Goal: Information Seeking & Learning: Learn about a topic

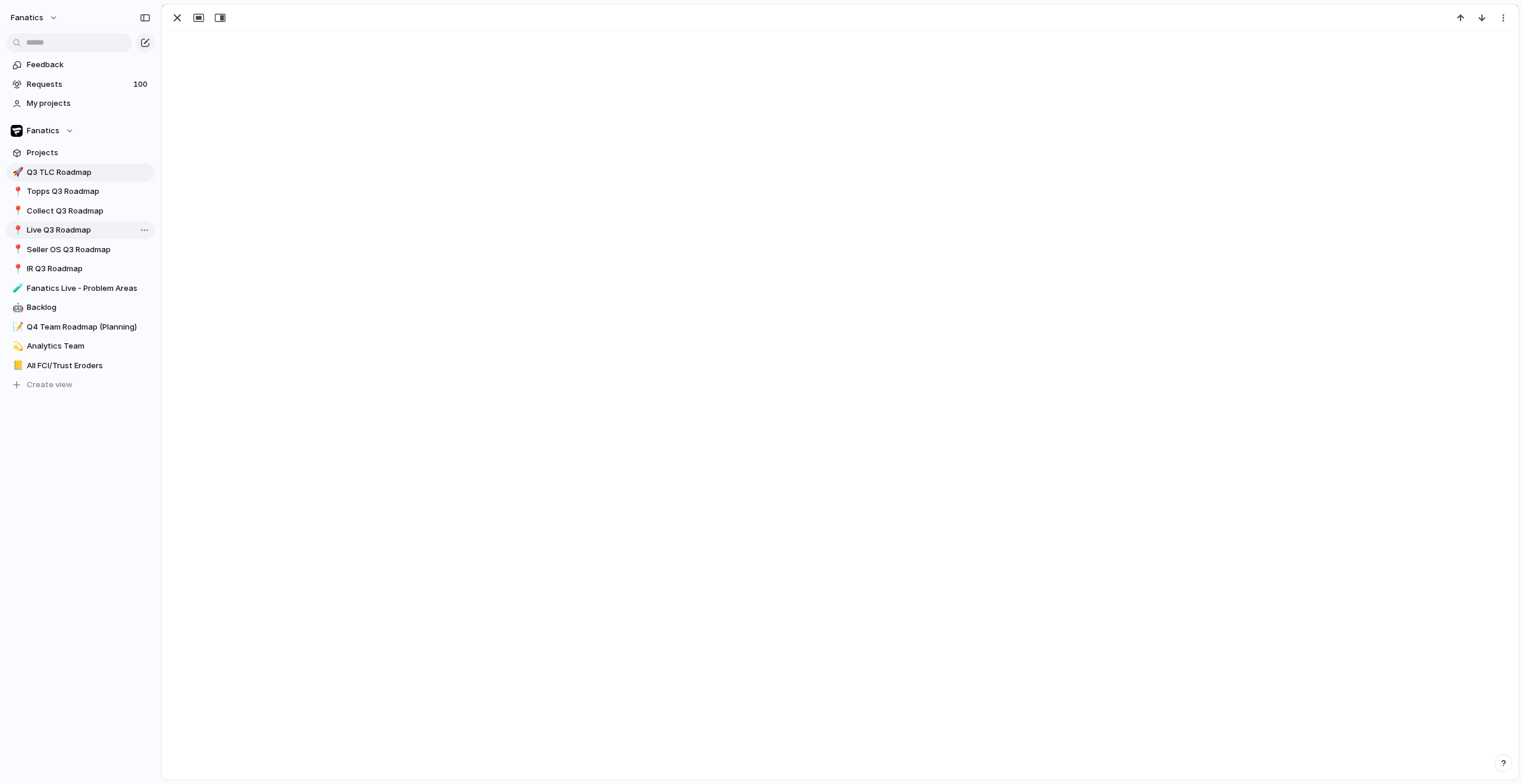
click at [57, 231] on span "Live Q3 Roadmap" at bounding box center [89, 230] width 124 height 12
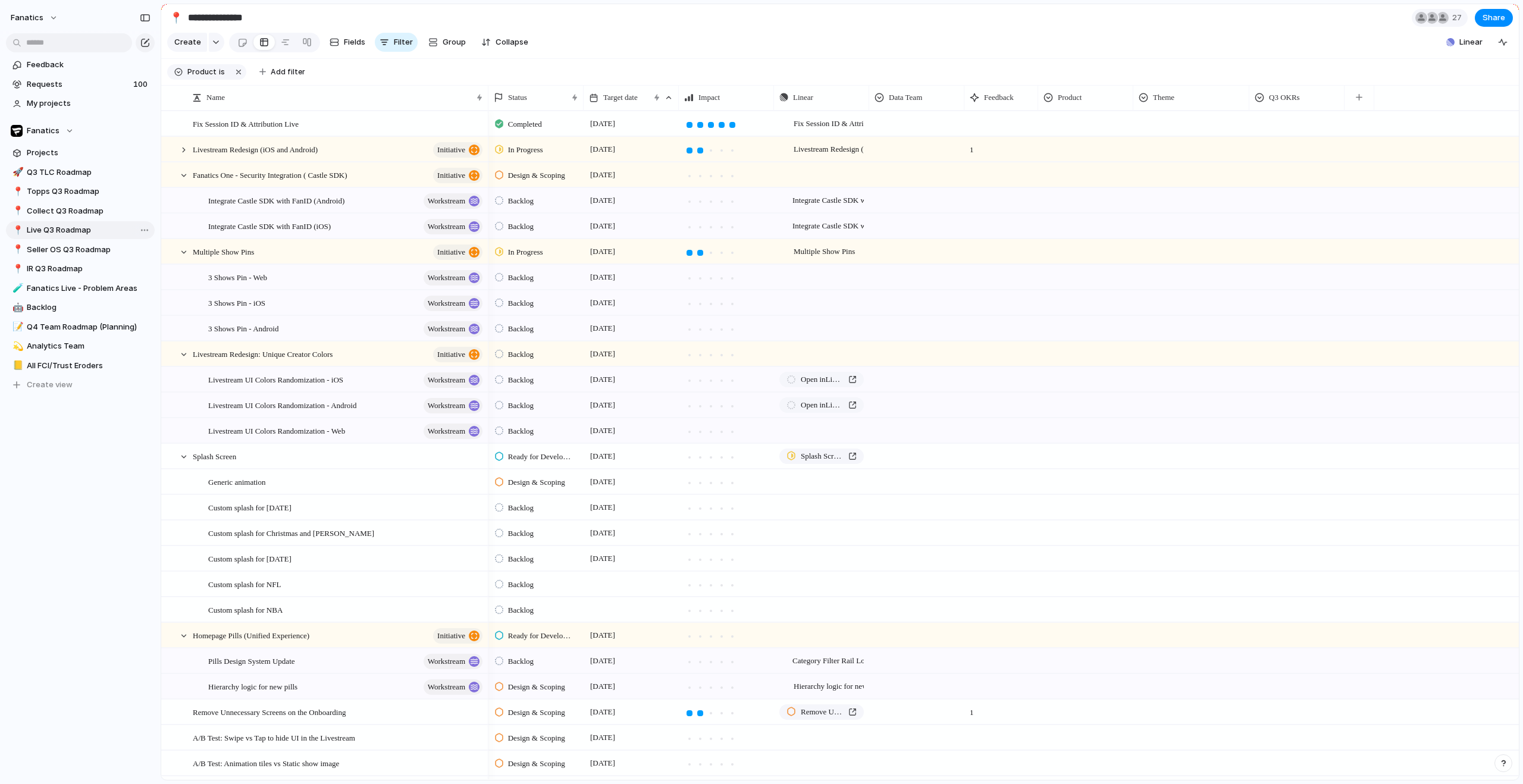
type input "**********"
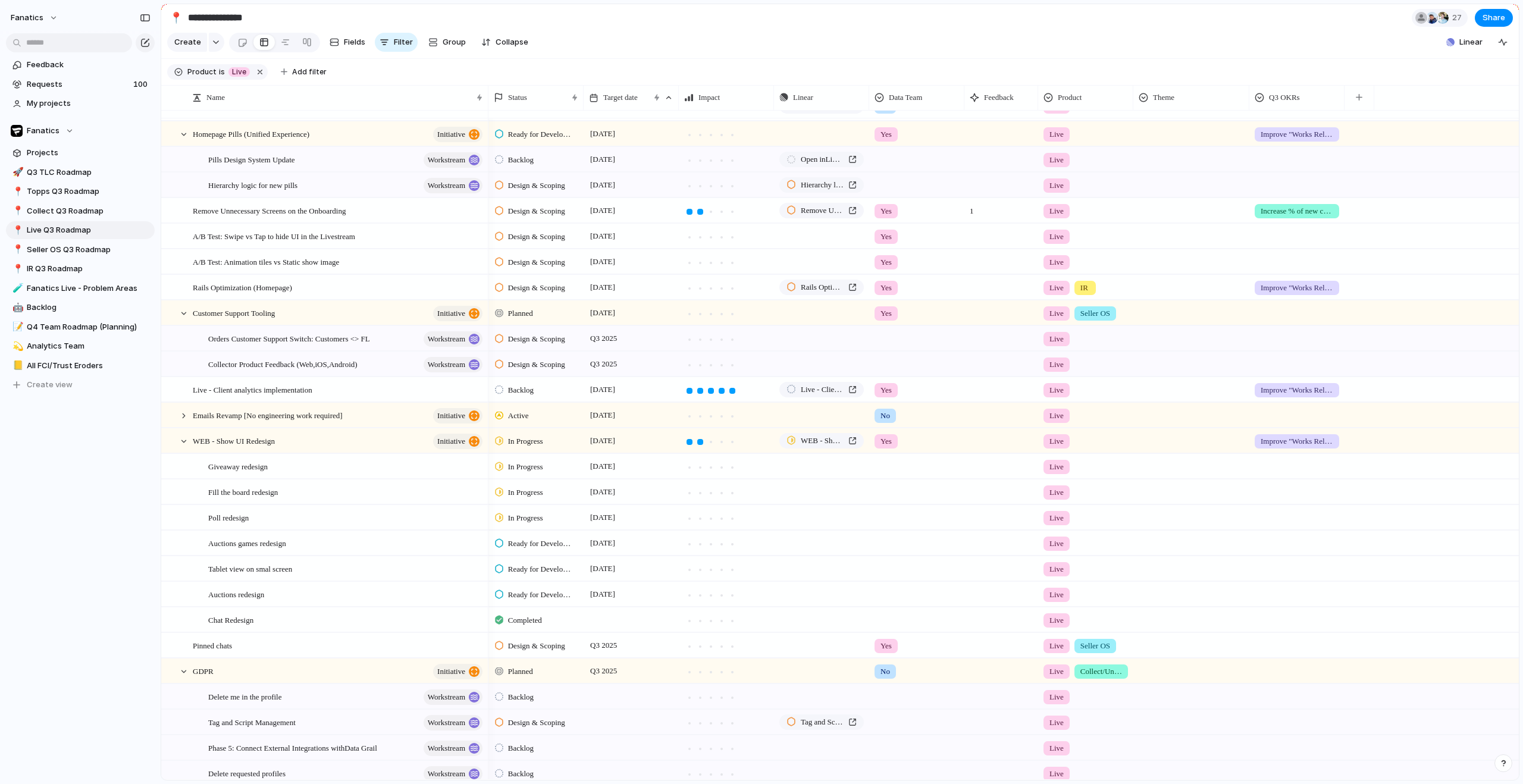
scroll to position [515, 0]
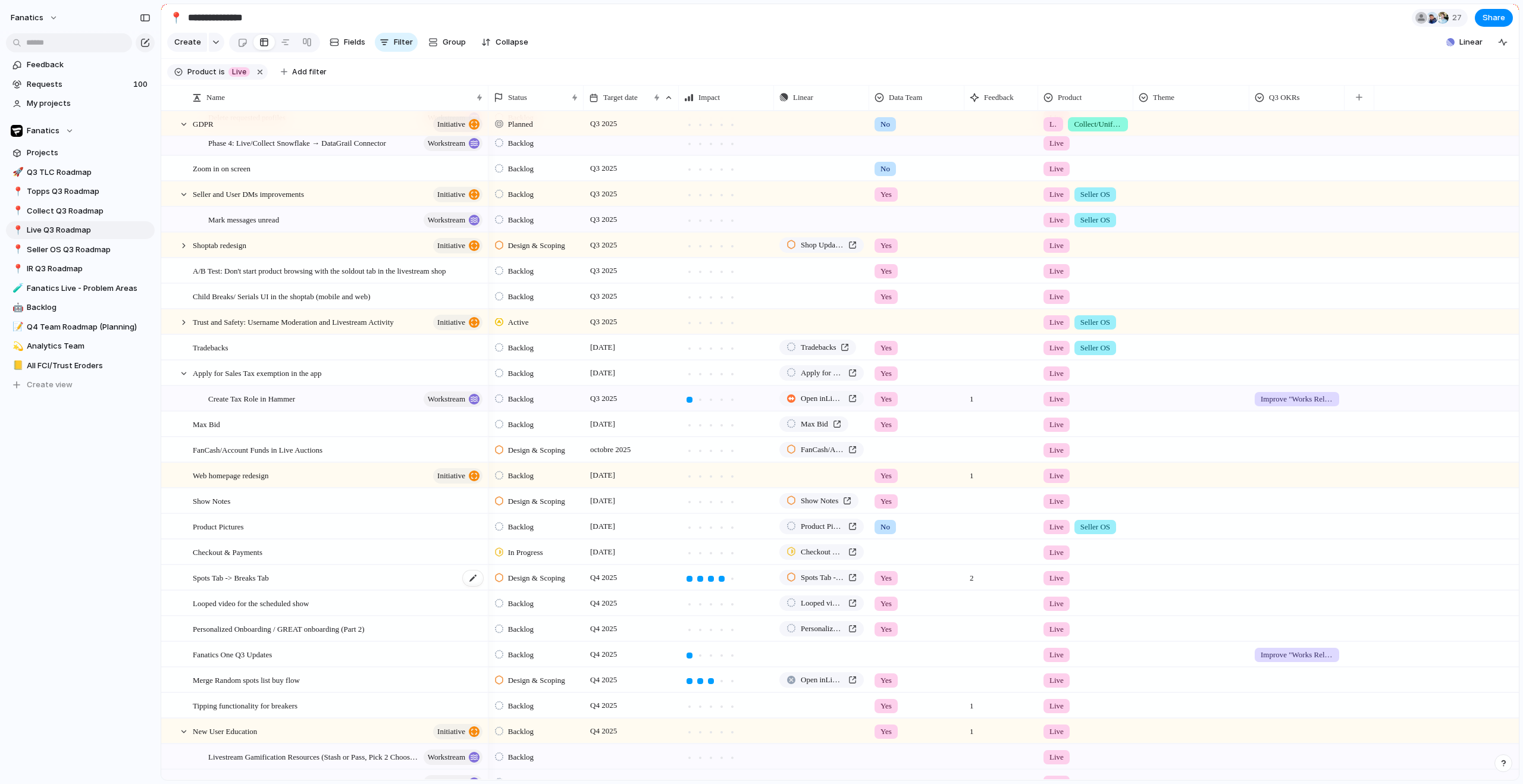
click at [274, 589] on div "Spots Tab -> Breaks Tab" at bounding box center [338, 578] width 292 height 25
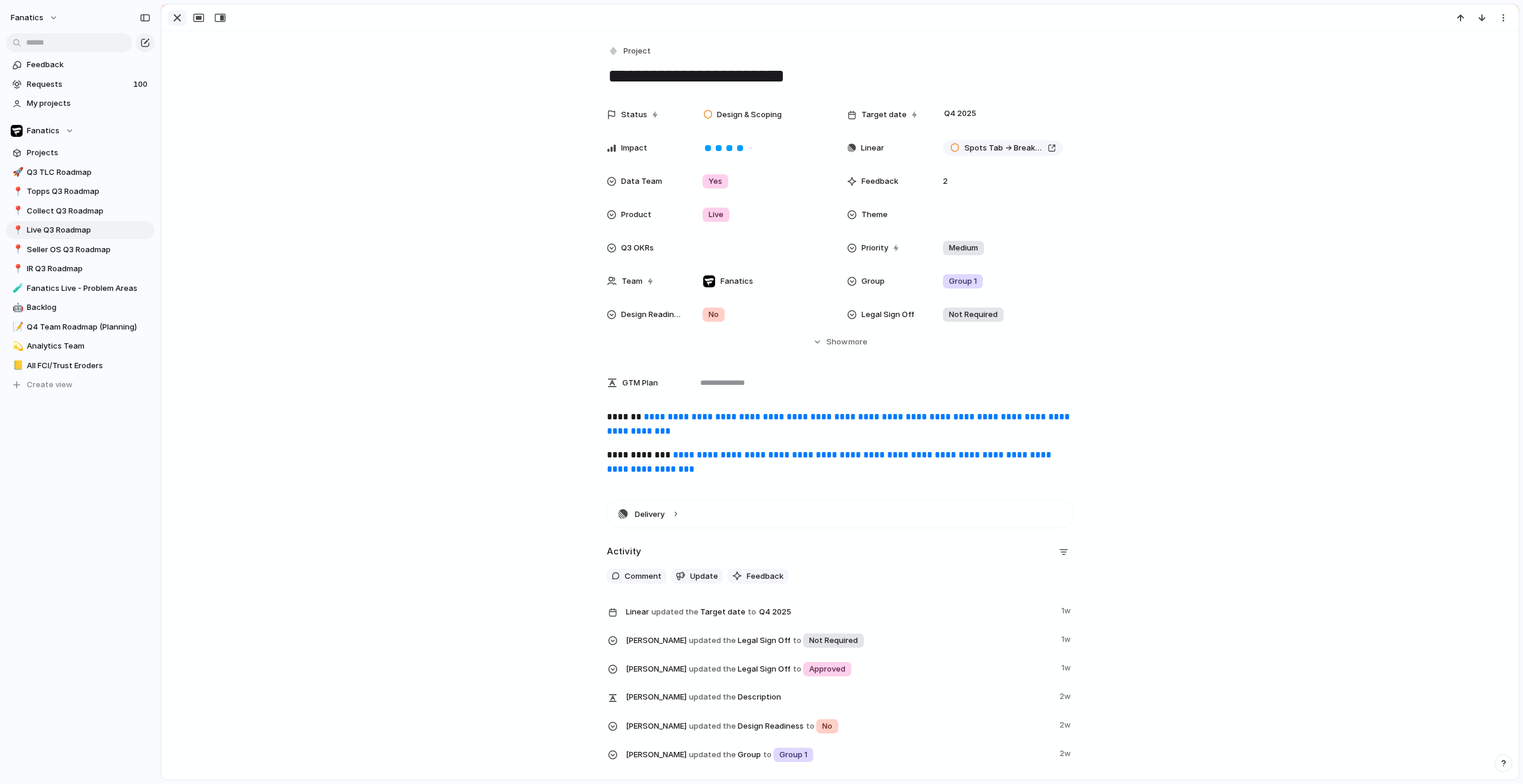
click at [176, 14] on div "button" at bounding box center [177, 18] width 14 height 14
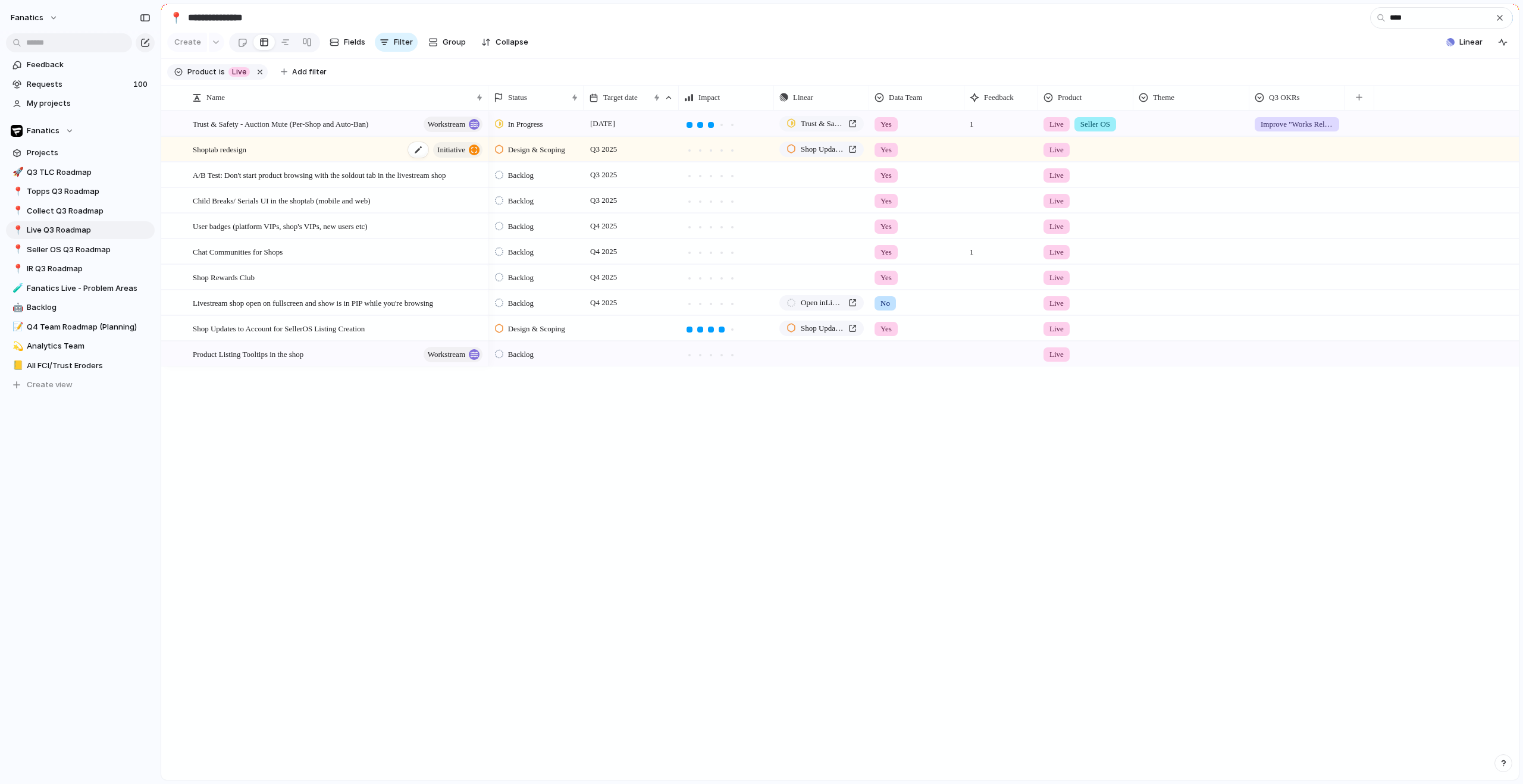
type input "****"
click at [271, 160] on div "Shoptab redesign initiative" at bounding box center [338, 149] width 292 height 25
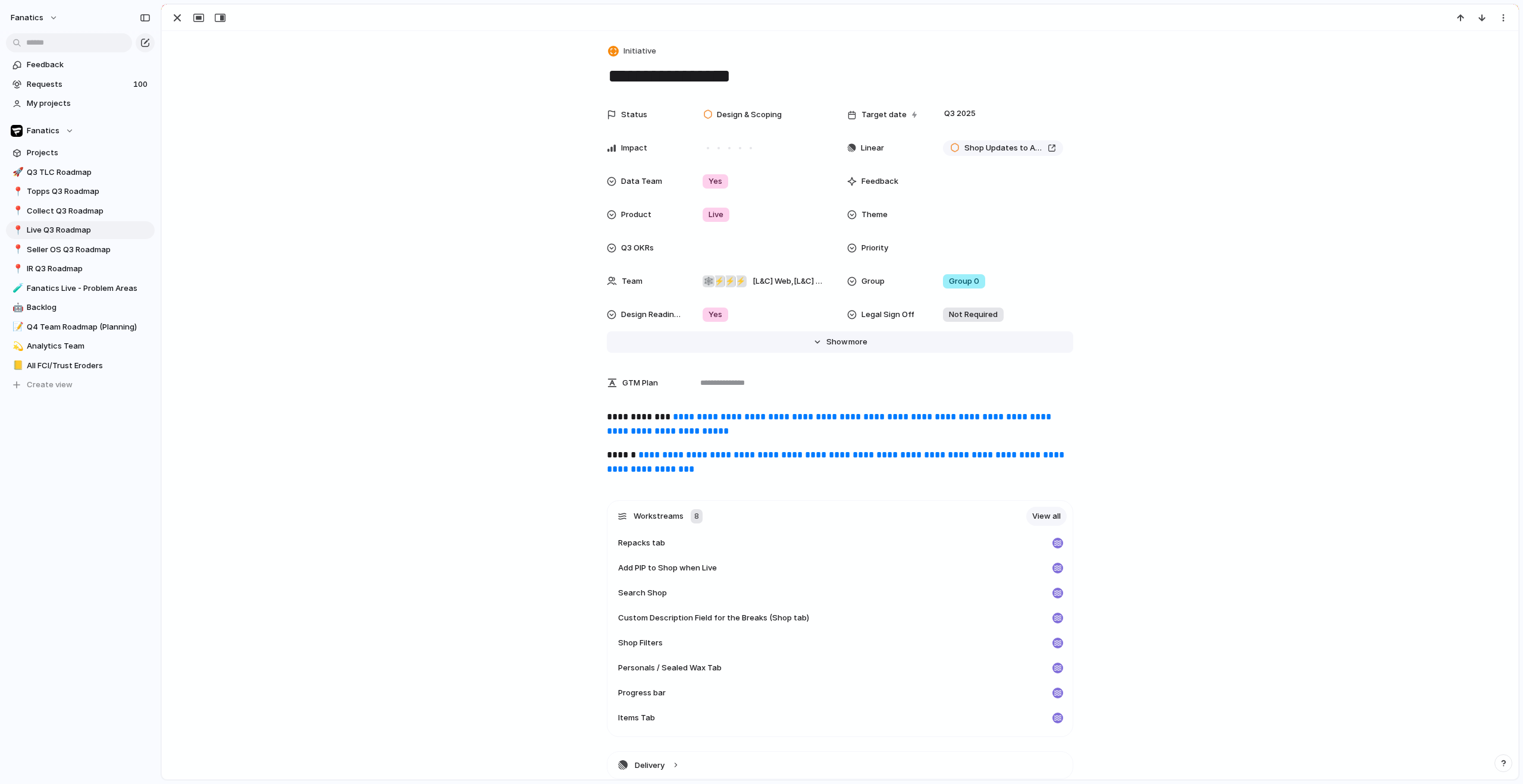
click at [837, 340] on span "Show" at bounding box center [836, 342] width 21 height 12
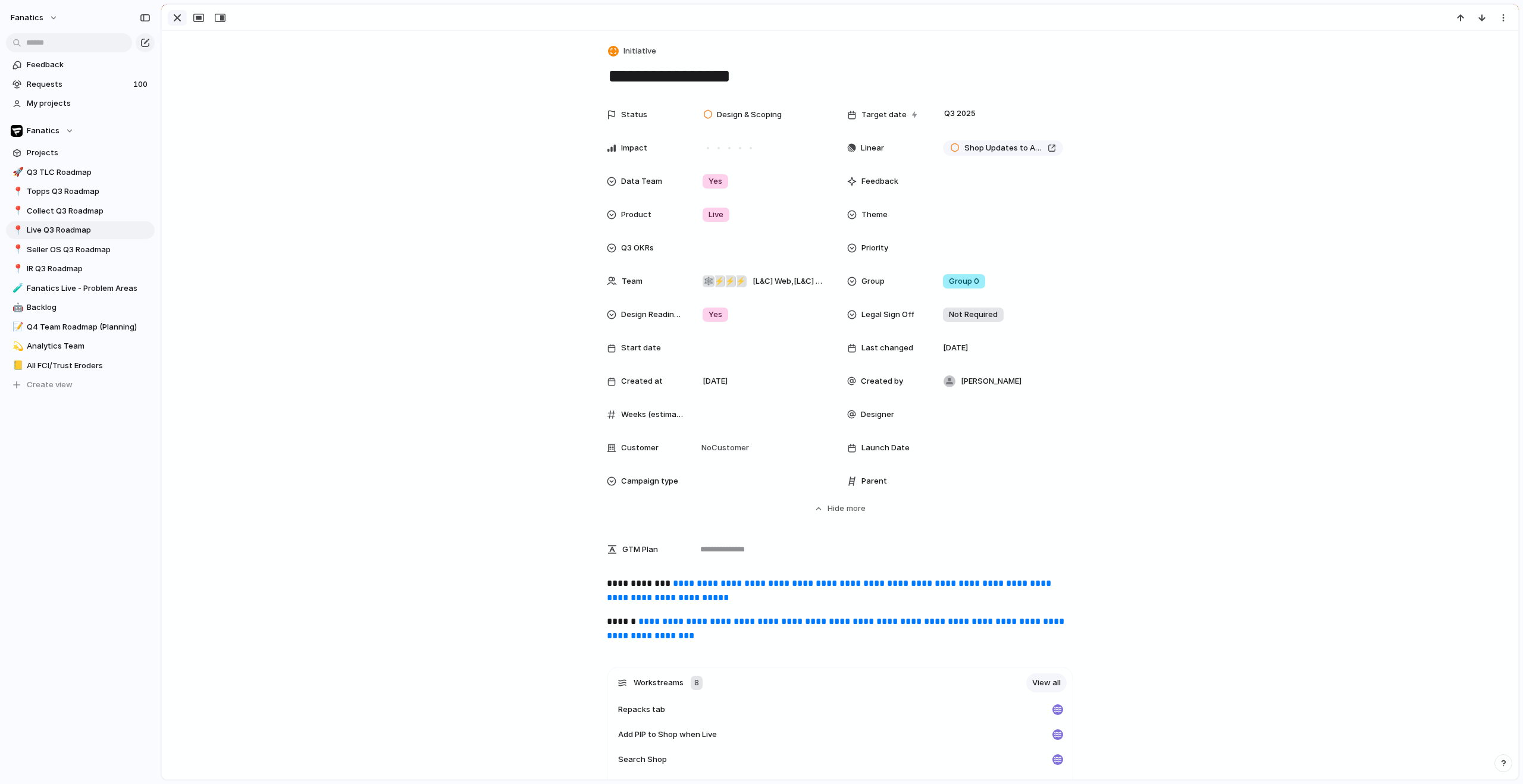
click at [182, 20] on div "button" at bounding box center [177, 18] width 14 height 14
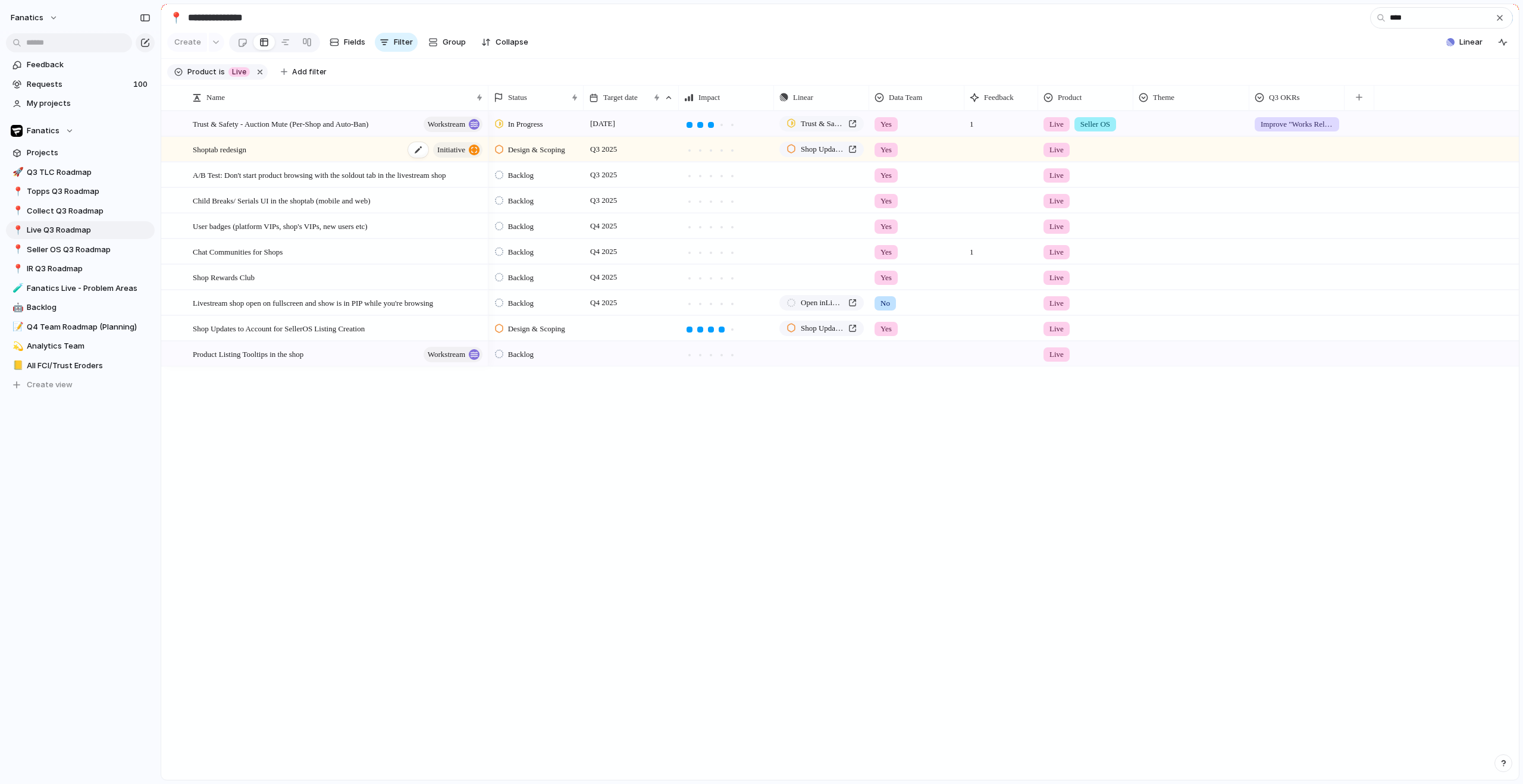
click at [360, 161] on div "Shoptab redesign initiative" at bounding box center [338, 149] width 292 height 25
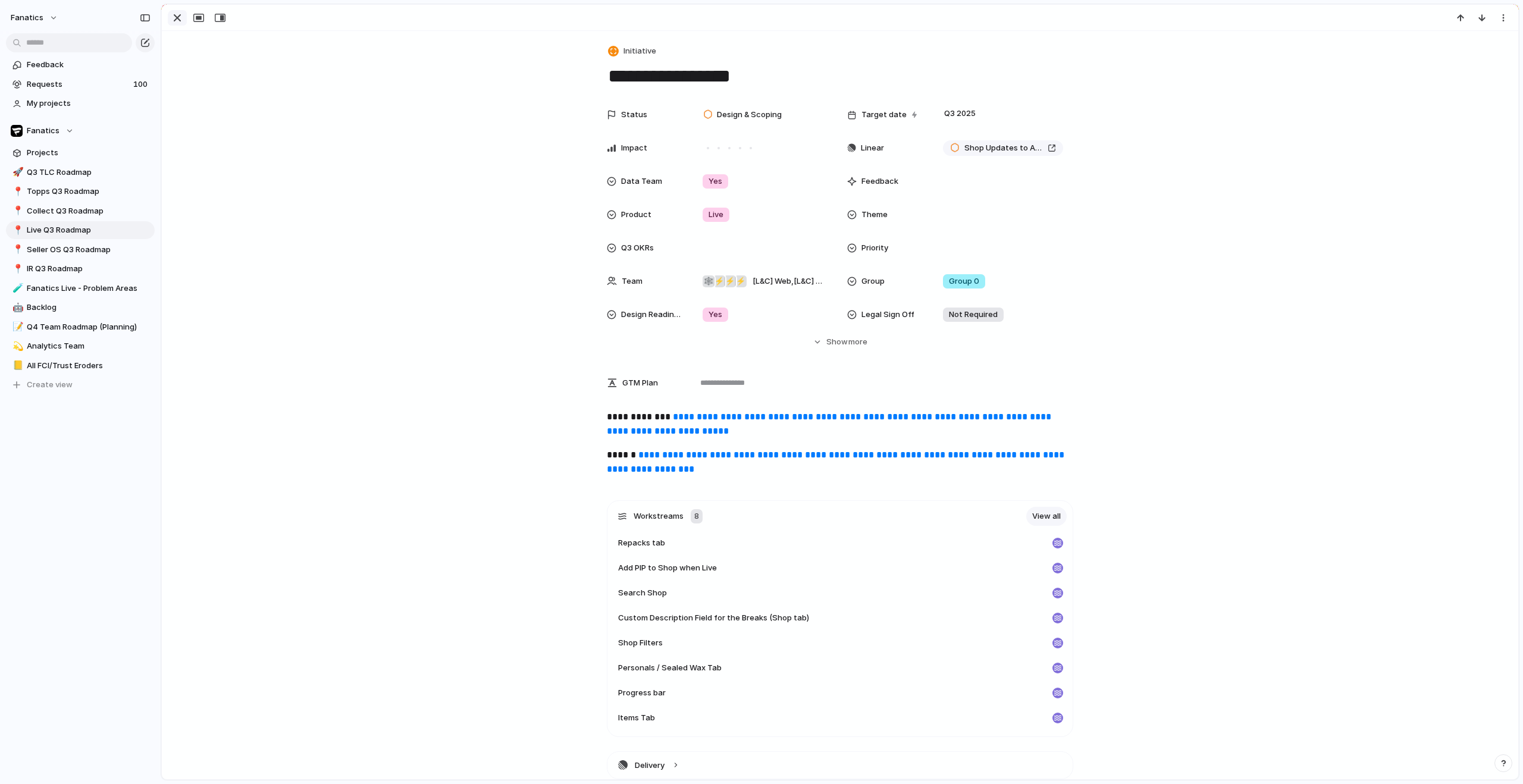
click at [174, 17] on div "button" at bounding box center [177, 18] width 14 height 14
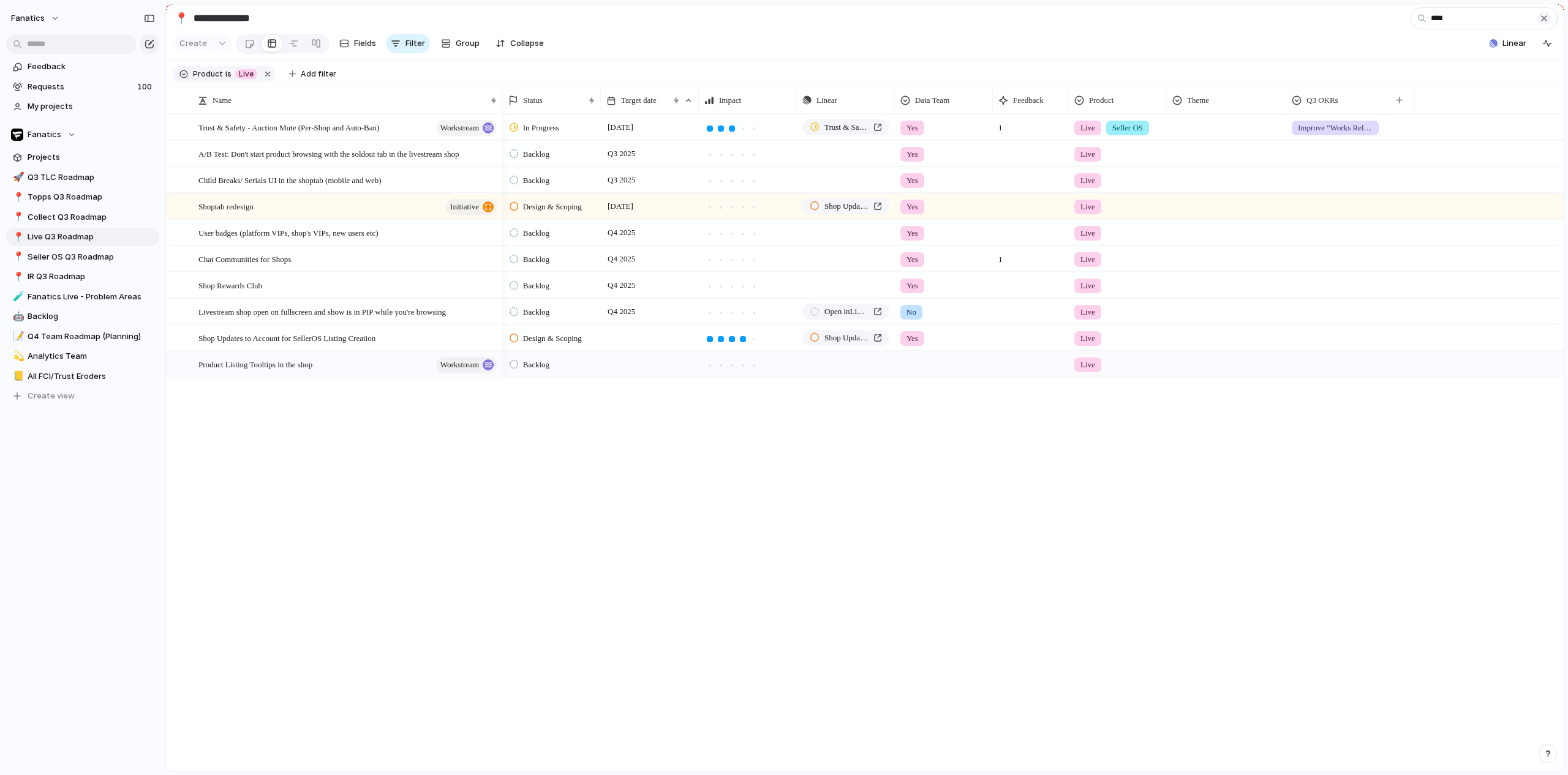
click at [1541, 24] on div "button" at bounding box center [1544, 17] width 10 height 10
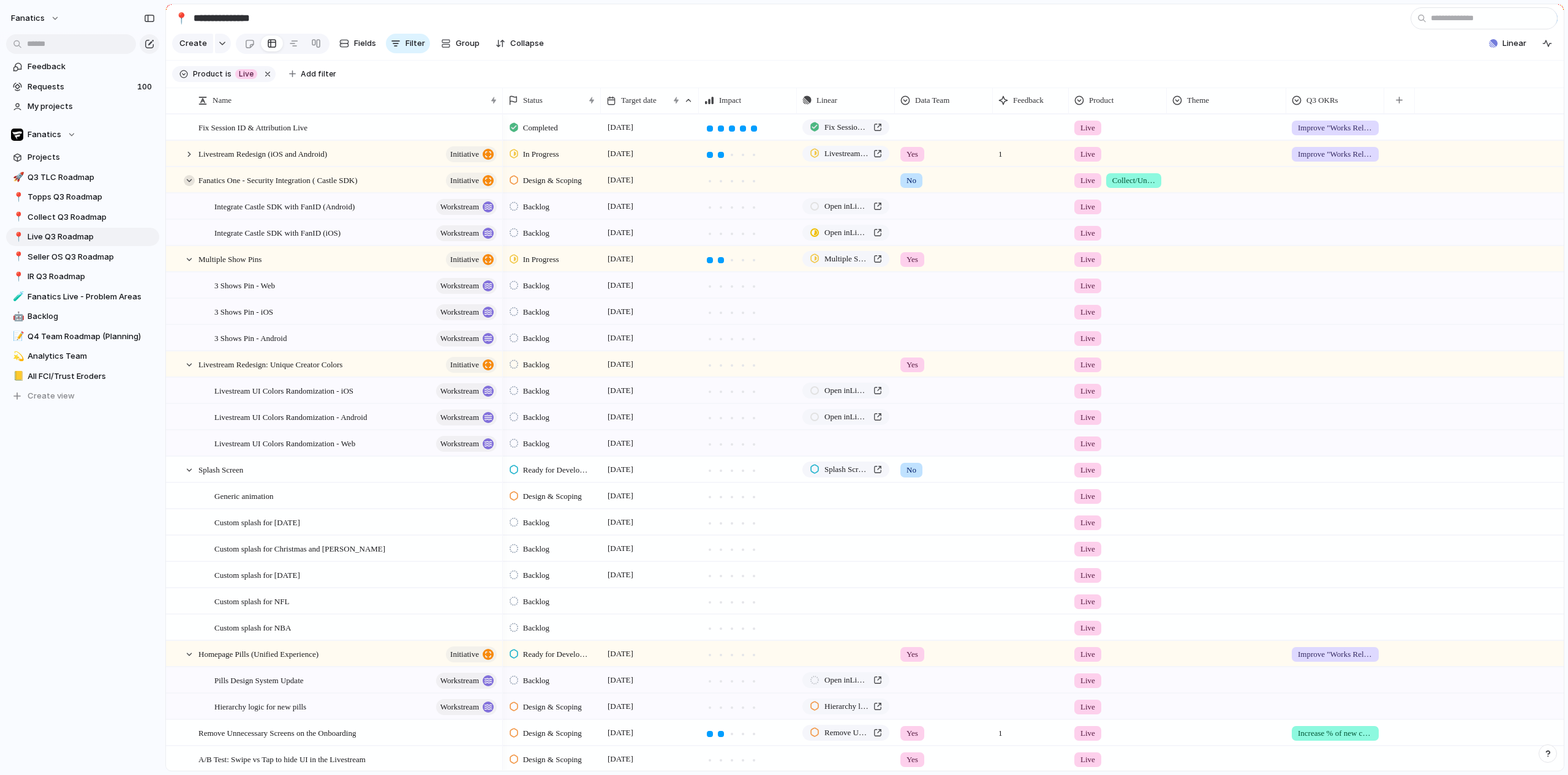
click at [188, 186] on div at bounding box center [189, 180] width 11 height 11
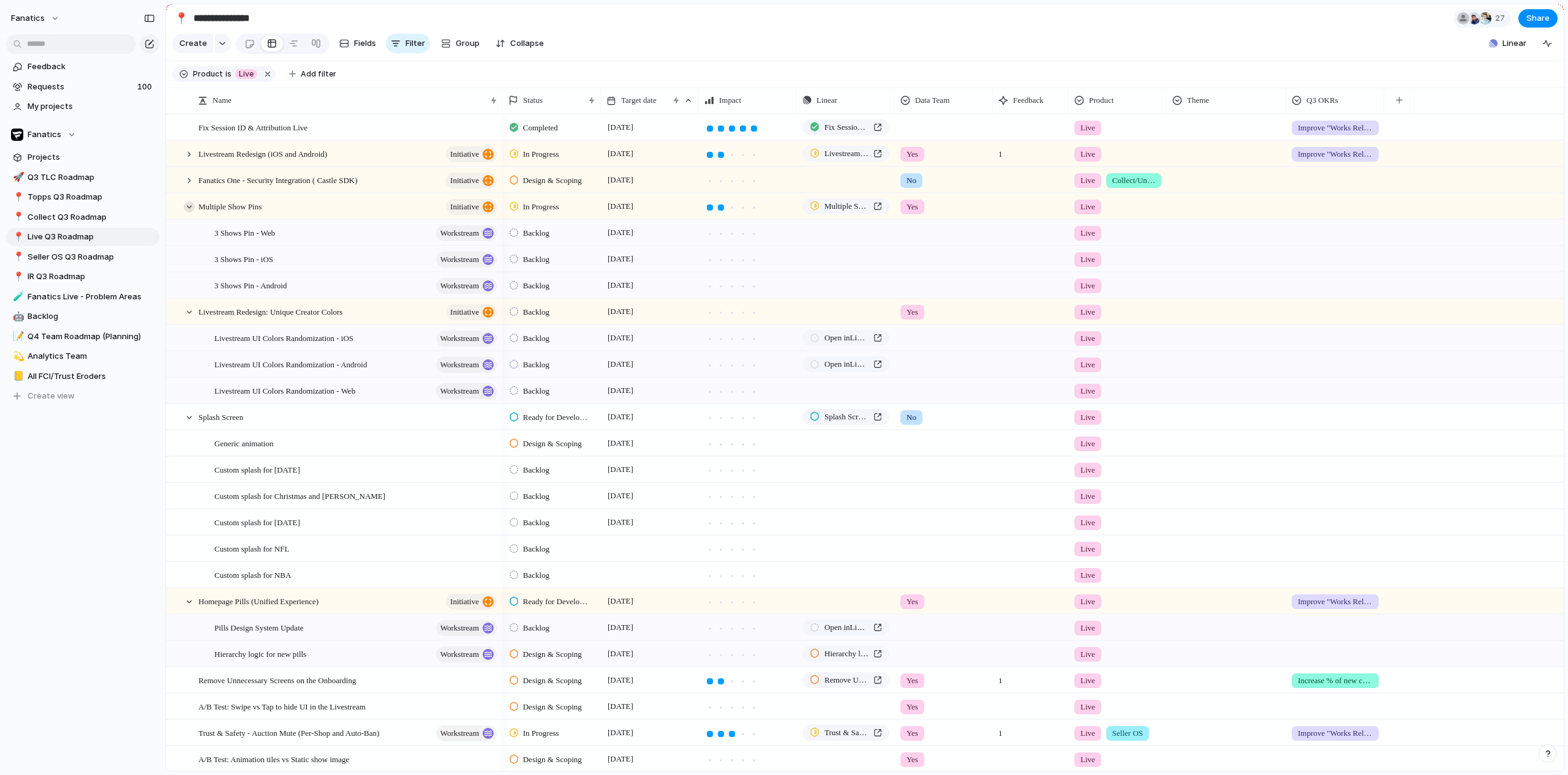
click at [186, 213] on div at bounding box center [189, 206] width 11 height 11
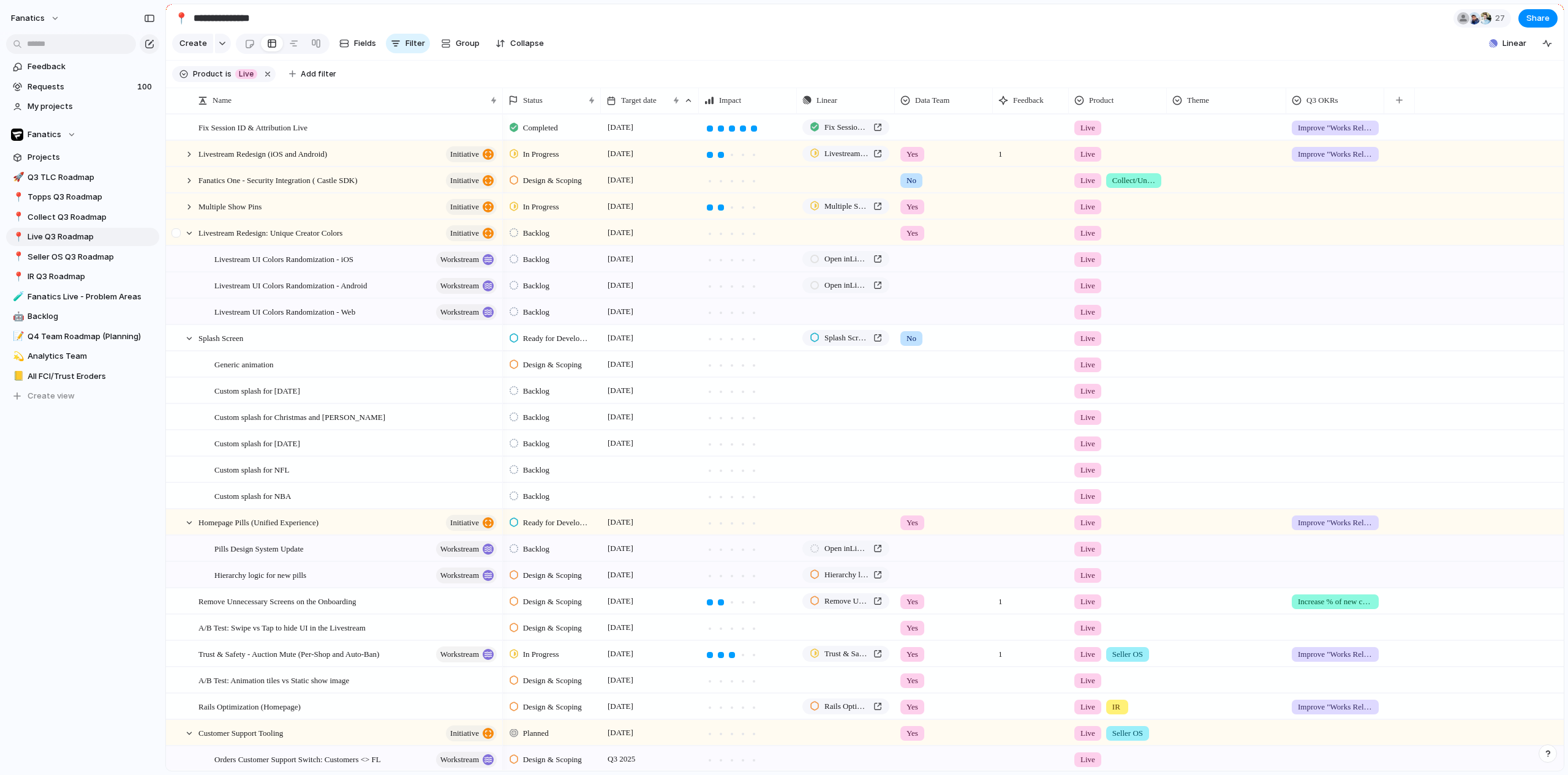
click at [187, 249] on div at bounding box center [177, 237] width 22 height 33
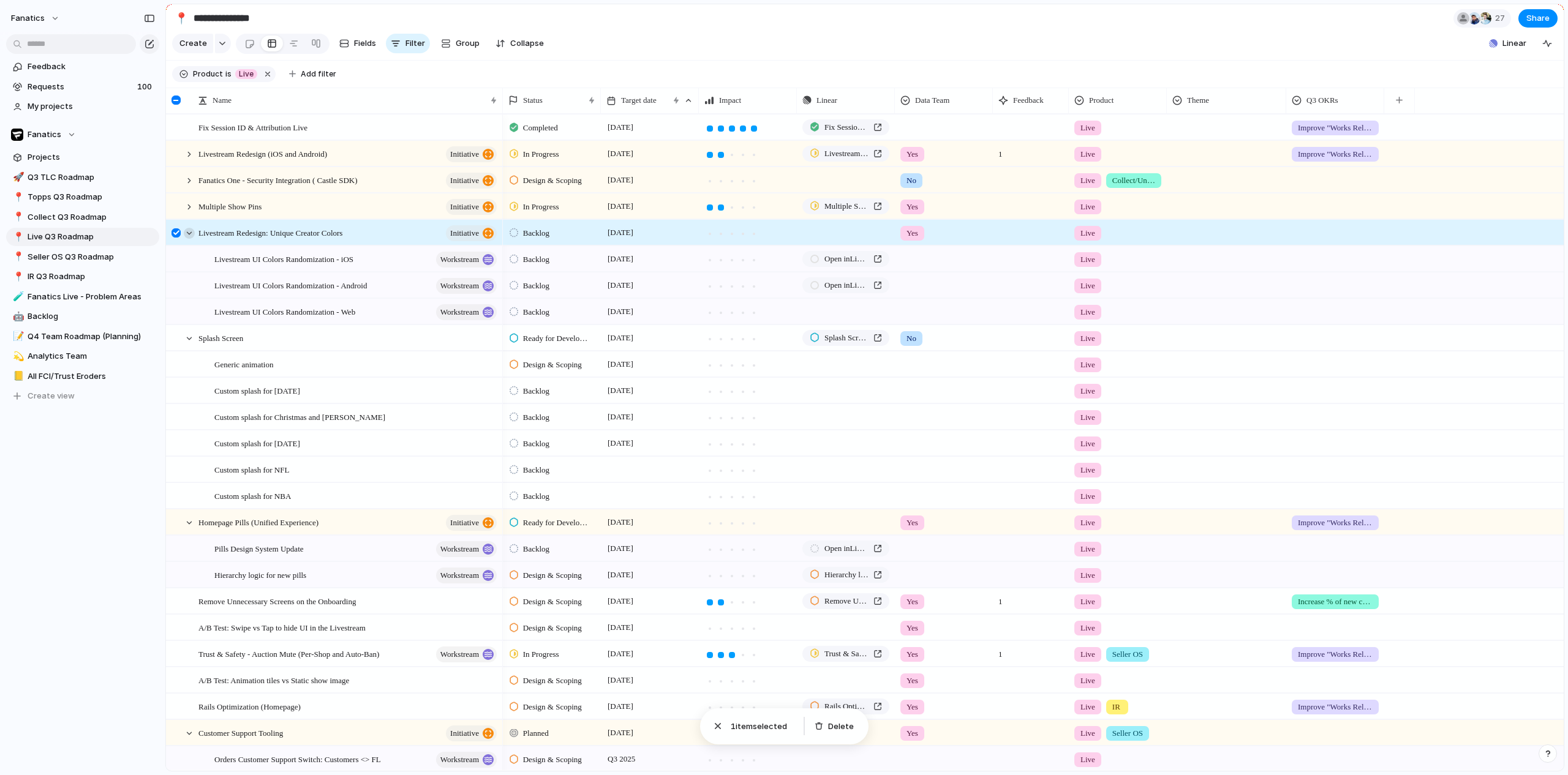
click at [189, 239] on div at bounding box center [189, 233] width 11 height 11
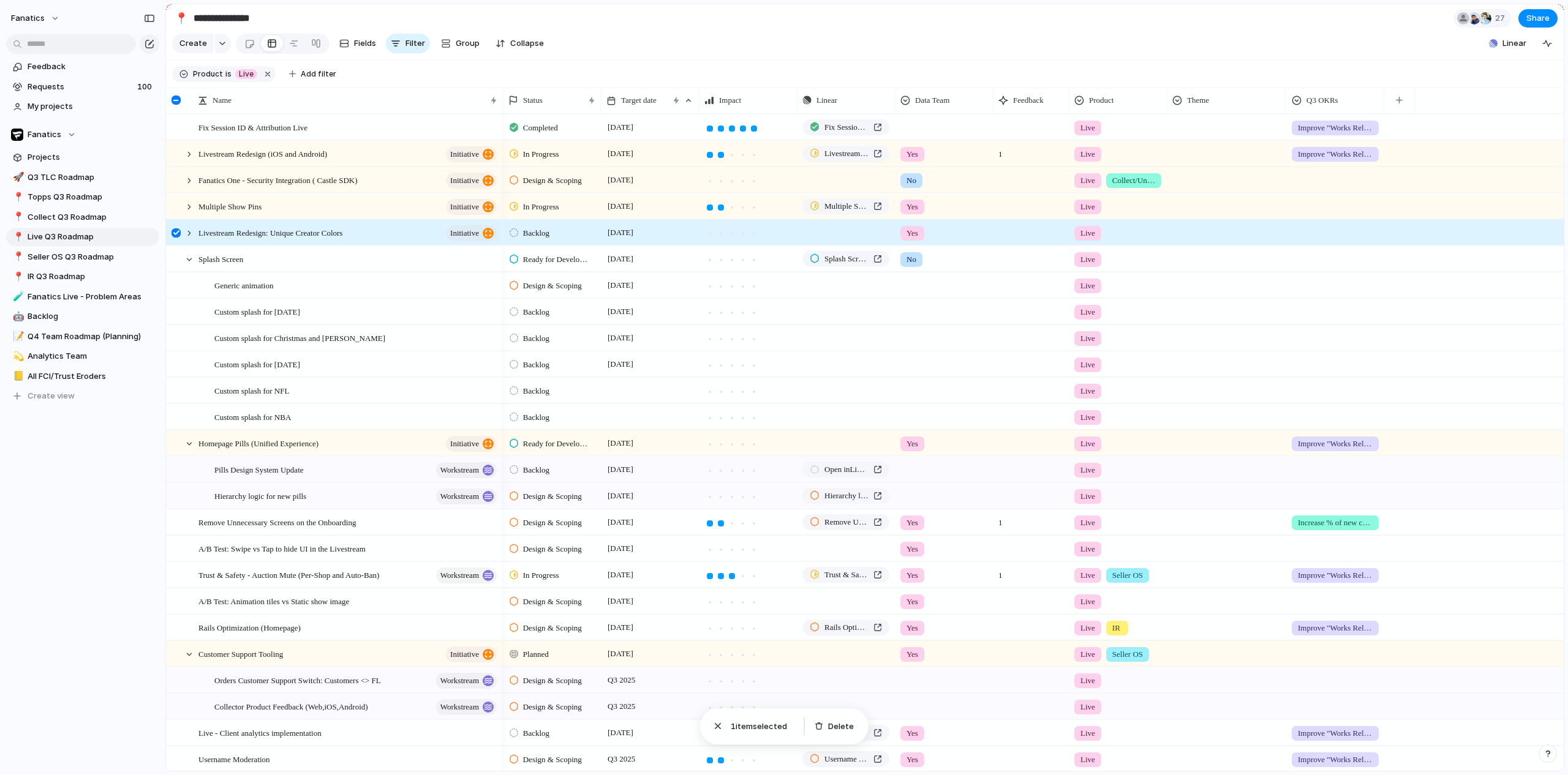
click at [178, 238] on div at bounding box center [176, 233] width 10 height 10
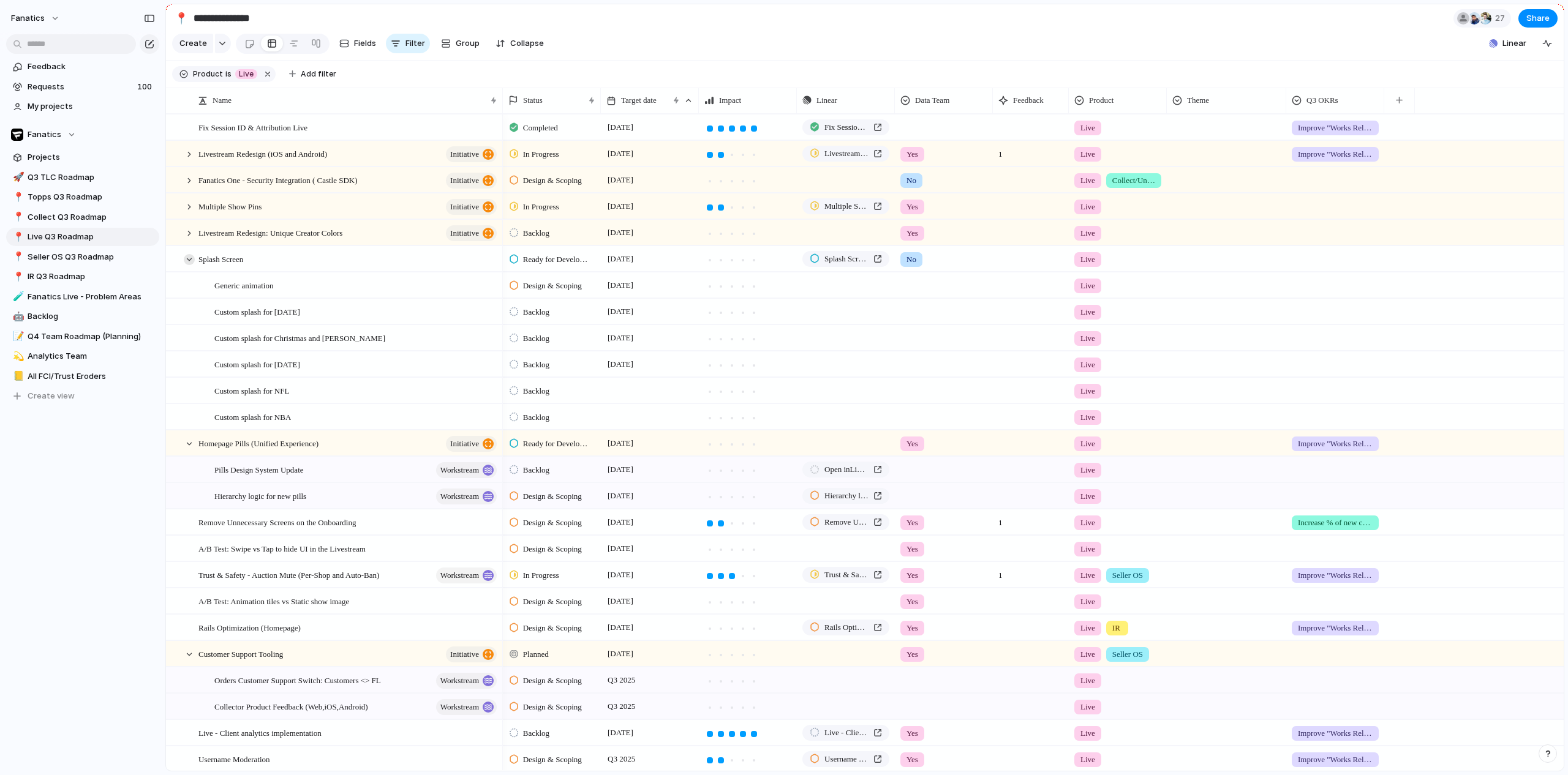
click at [184, 265] on div at bounding box center [189, 260] width 11 height 11
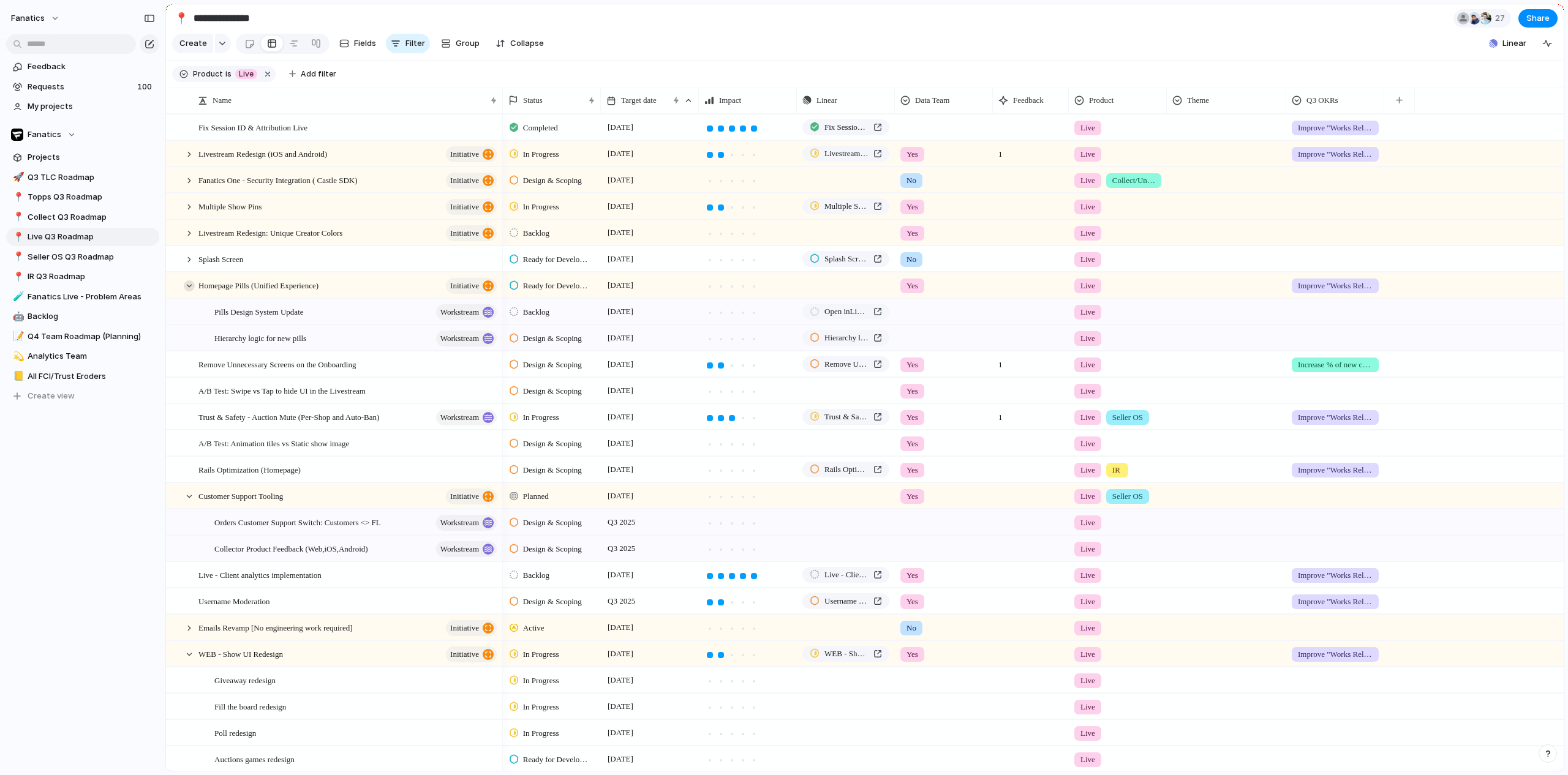
click at [191, 291] on div at bounding box center [189, 286] width 11 height 11
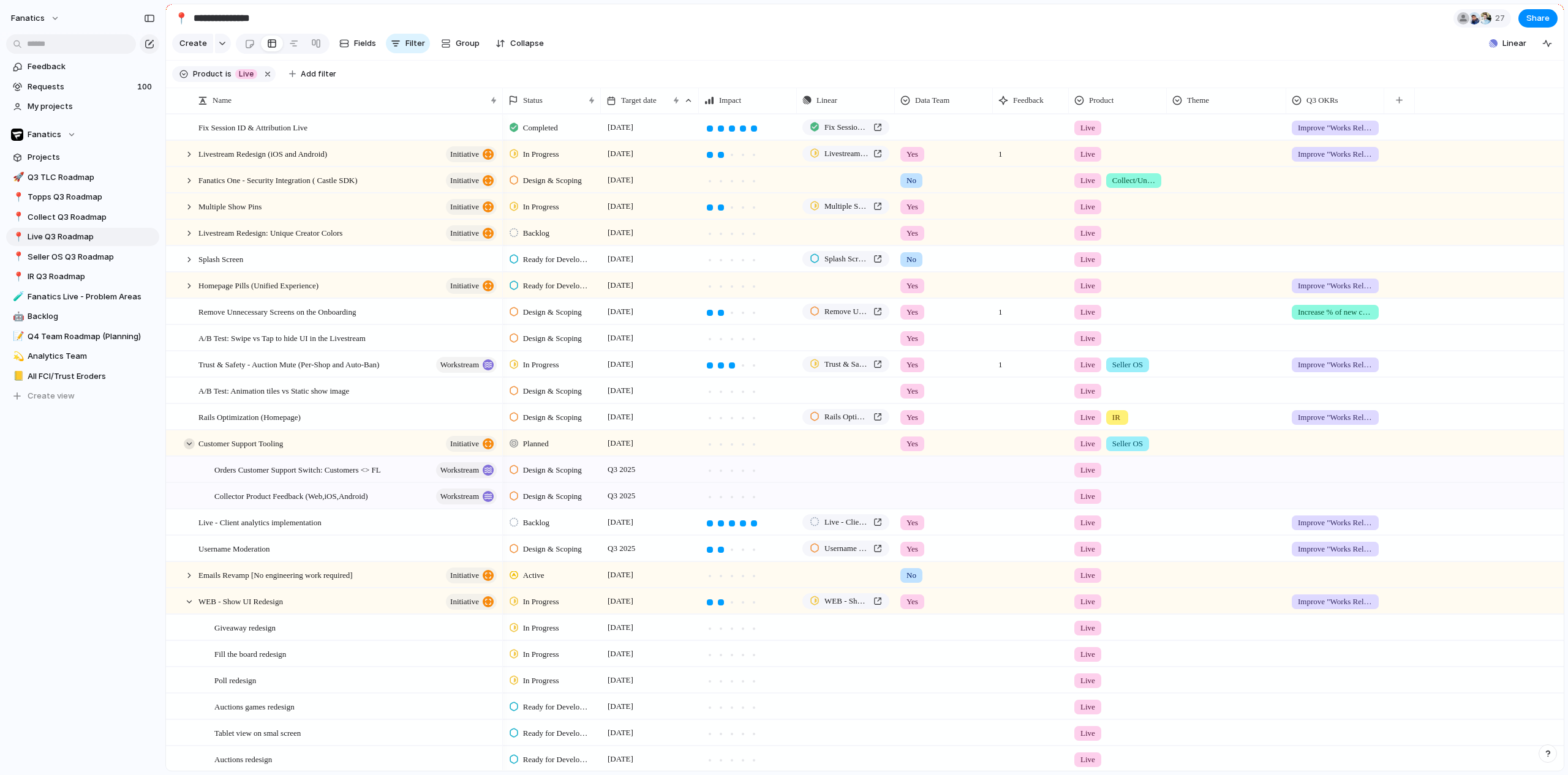
click at [189, 450] on div at bounding box center [189, 443] width 11 height 11
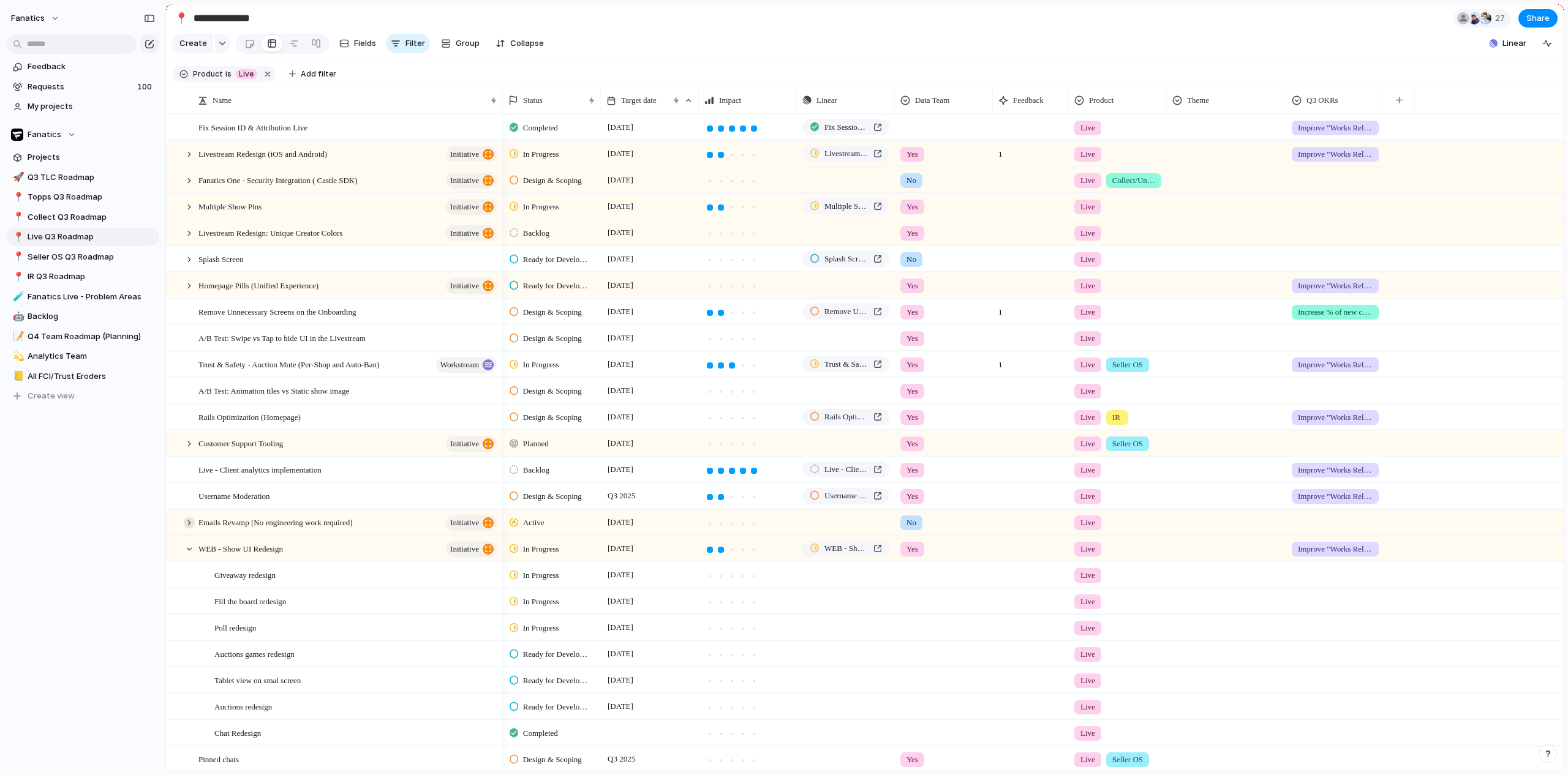
click at [190, 528] on div at bounding box center [189, 523] width 11 height 11
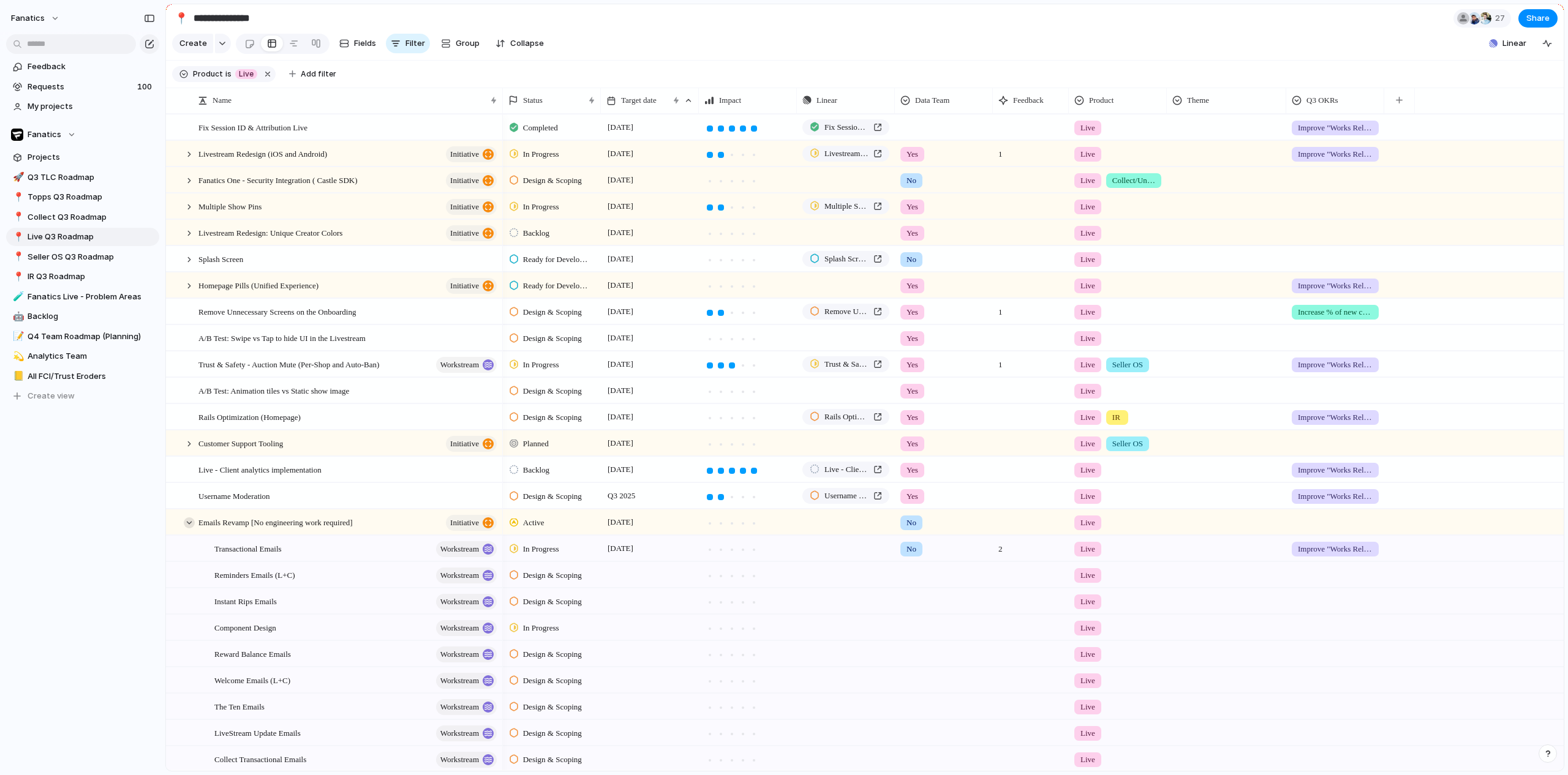
click at [191, 528] on div at bounding box center [189, 523] width 11 height 11
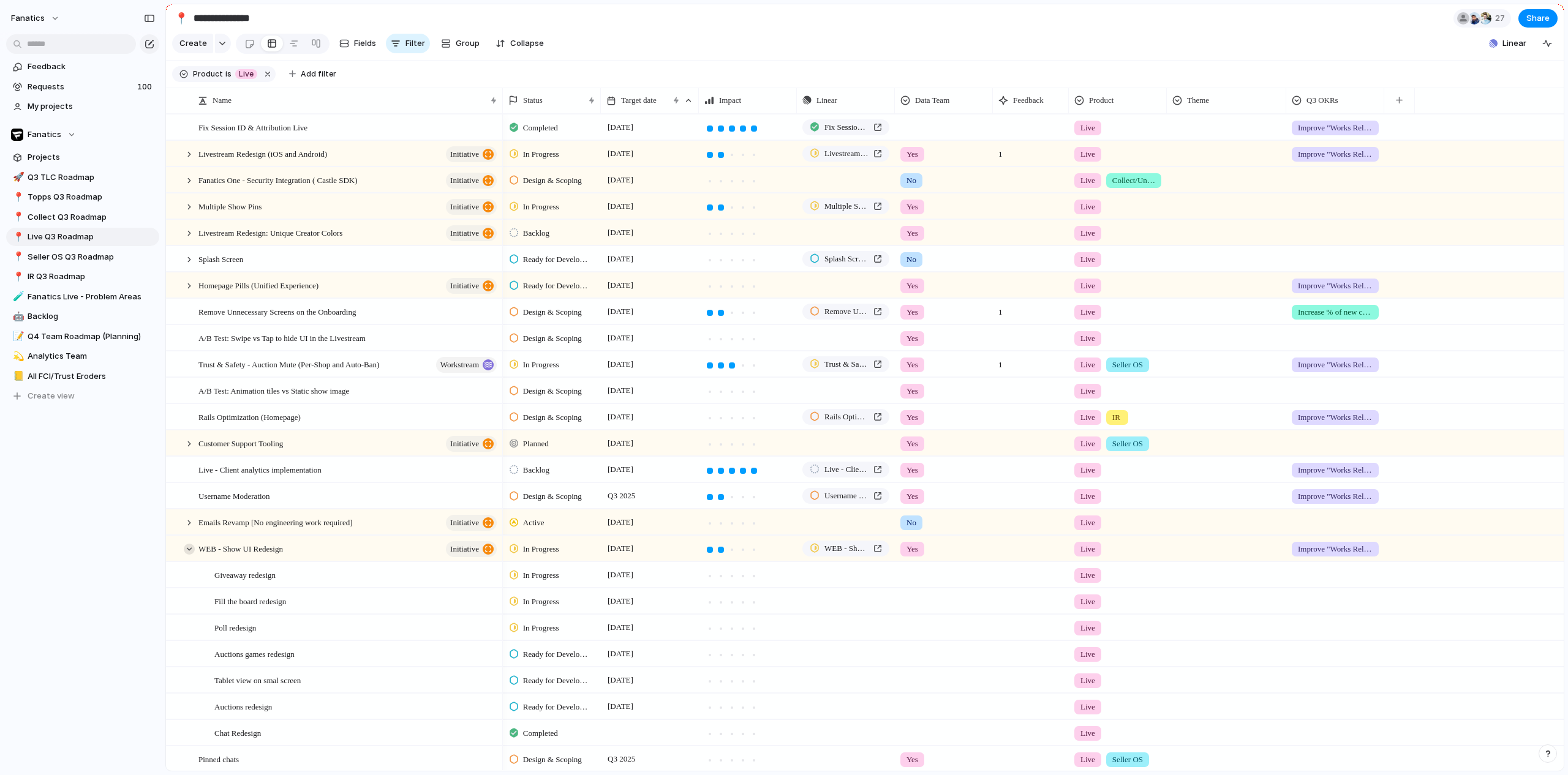
click at [190, 555] on div at bounding box center [189, 549] width 11 height 11
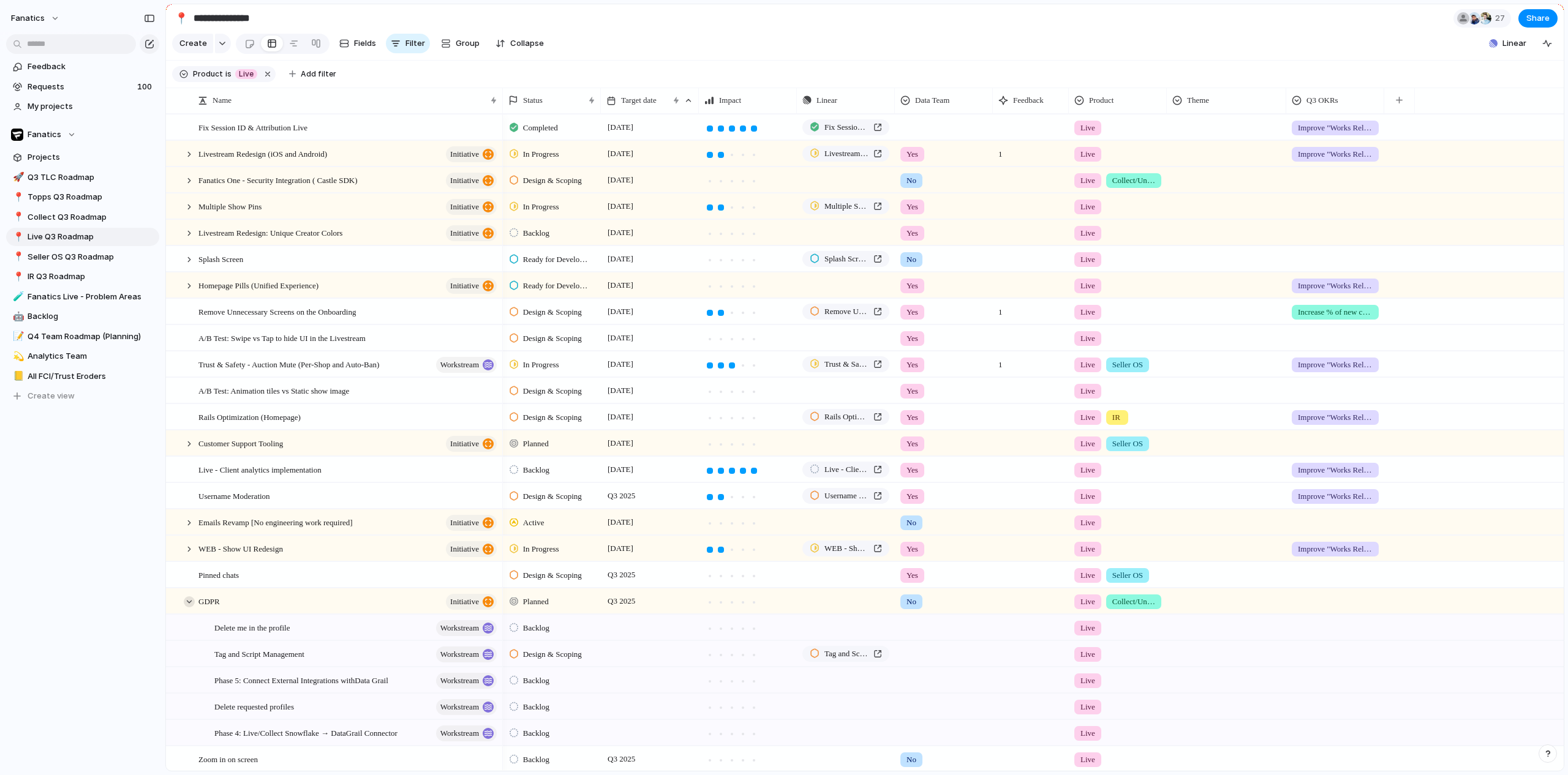
click at [190, 607] on div at bounding box center [189, 602] width 11 height 11
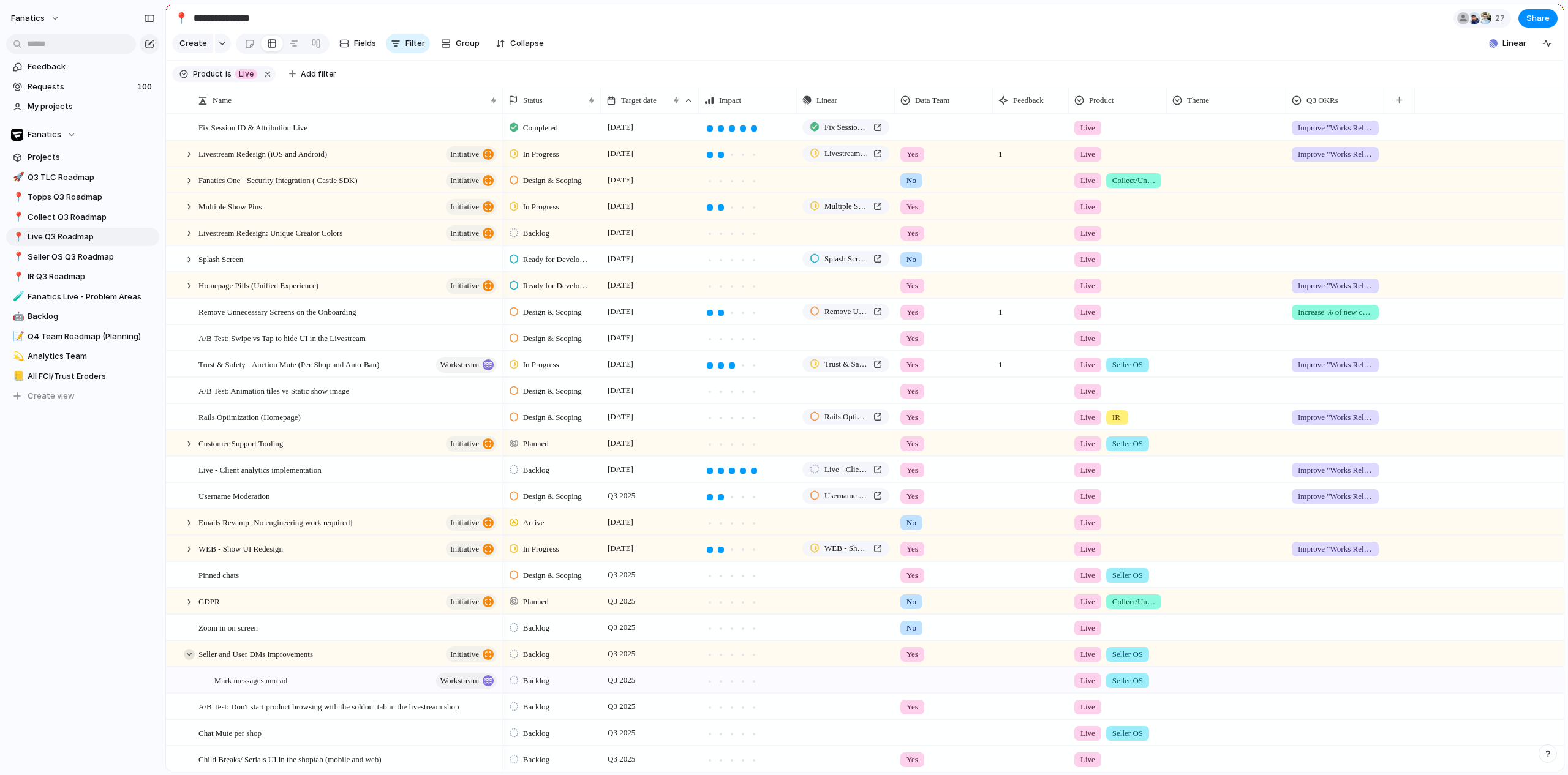
click at [192, 660] on div at bounding box center [189, 654] width 11 height 11
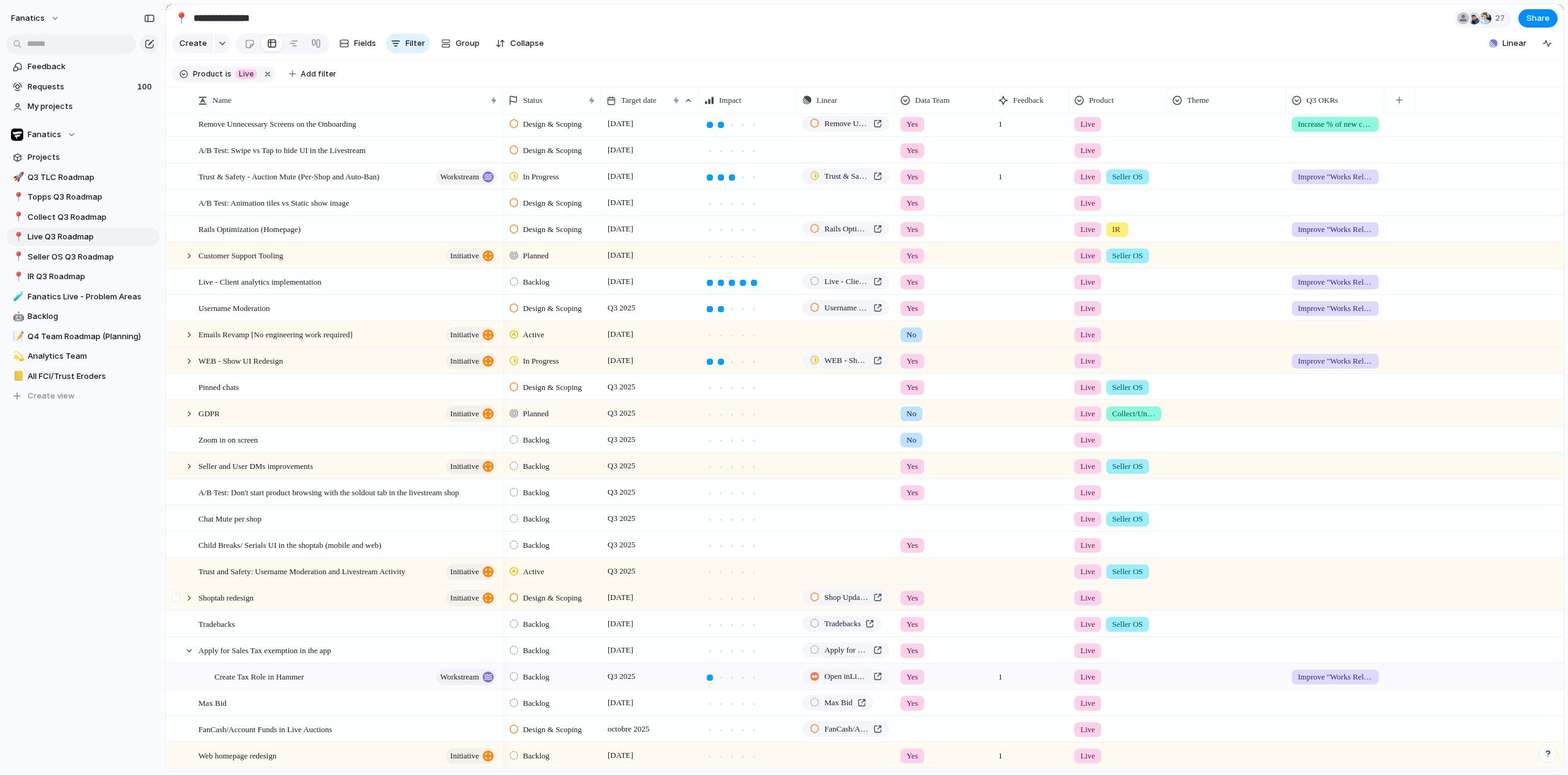
scroll to position [274, 0]
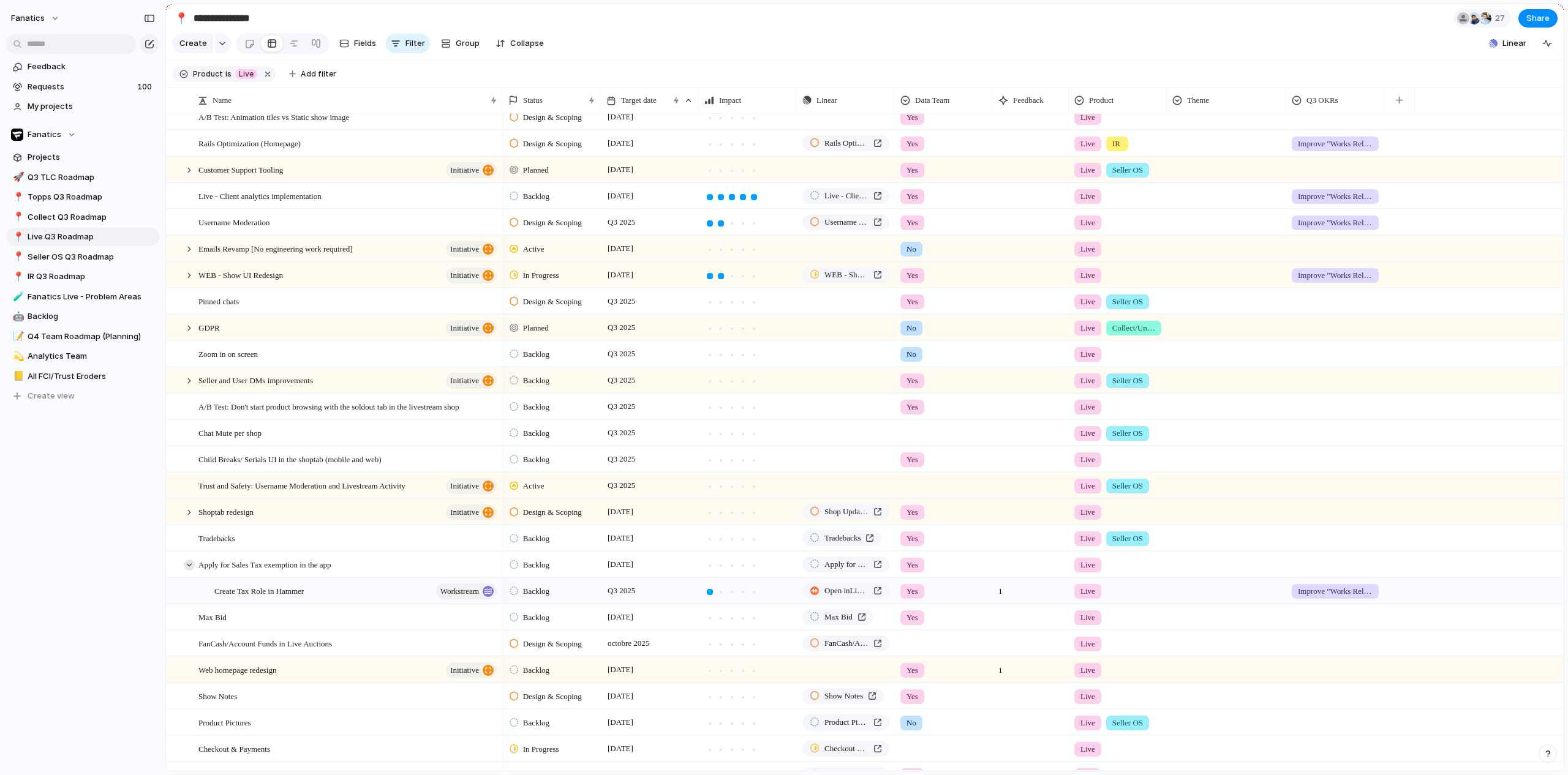
click at [190, 570] on div at bounding box center [189, 565] width 11 height 11
